Goal: Communication & Community: Participate in discussion

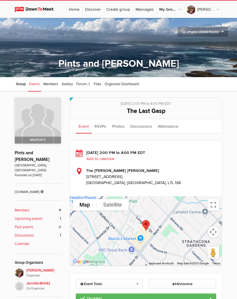
click at [32, 208] on link "Members 11" at bounding box center [38, 210] width 46 height 5
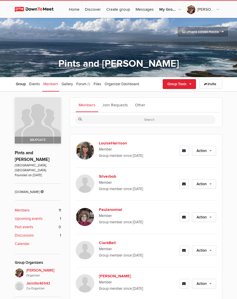
scroll to position [77, 0]
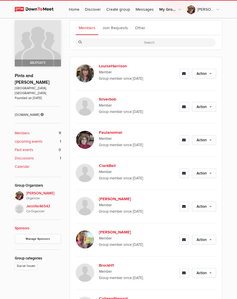
click at [147, 106] on span "Member" at bounding box center [136, 105] width 75 height 6
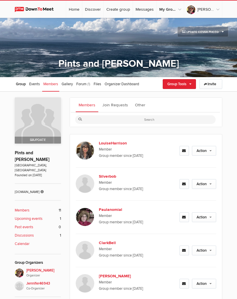
click at [157, 45] on input "file" at bounding box center [187, 42] width 80 height 9
click at [35, 233] on link "Discussions 1" at bounding box center [38, 235] width 46 height 5
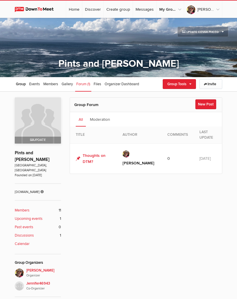
scroll to position [77, 0]
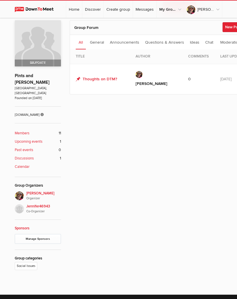
click at [110, 79] on link "Thoughts on DTM?" at bounding box center [96, 79] width 41 height 6
